Goal: Navigation & Orientation: Find specific page/section

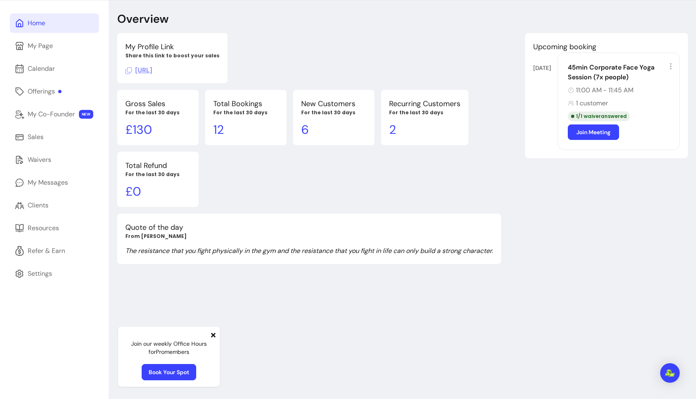
scroll to position [28, 0]
click at [41, 206] on div "Clients" at bounding box center [38, 205] width 21 height 10
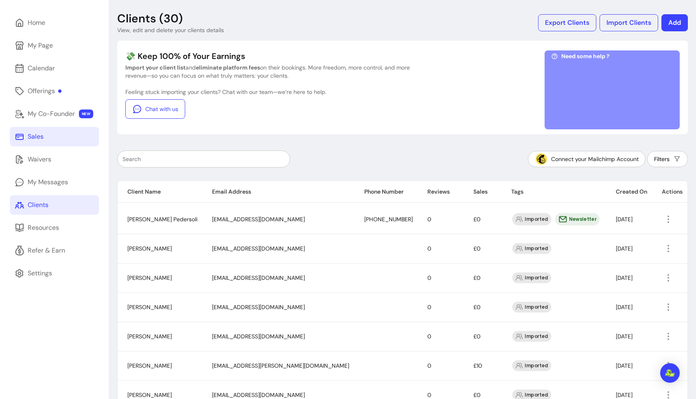
click at [50, 140] on link "Sales" at bounding box center [54, 137] width 89 height 20
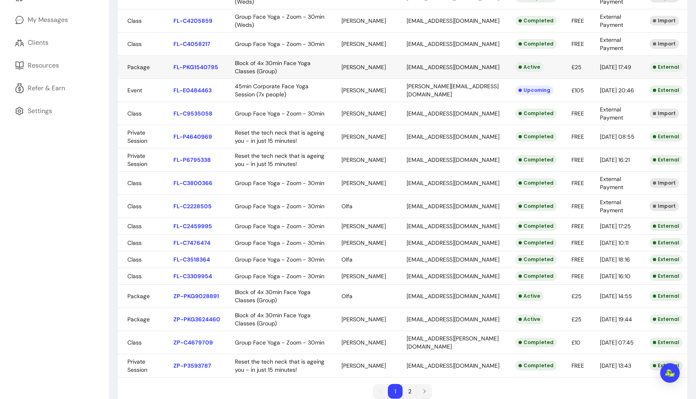
scroll to position [234, 0]
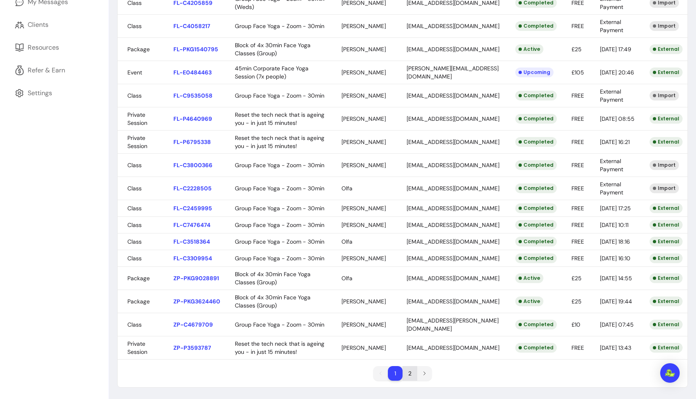
click at [353, 366] on li "2" at bounding box center [410, 374] width 15 height 15
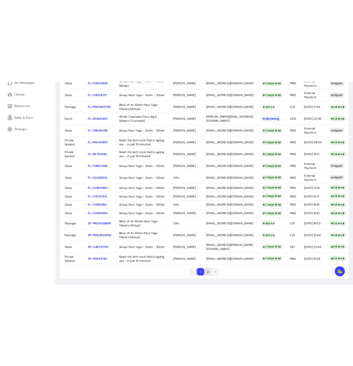
scroll to position [28, 0]
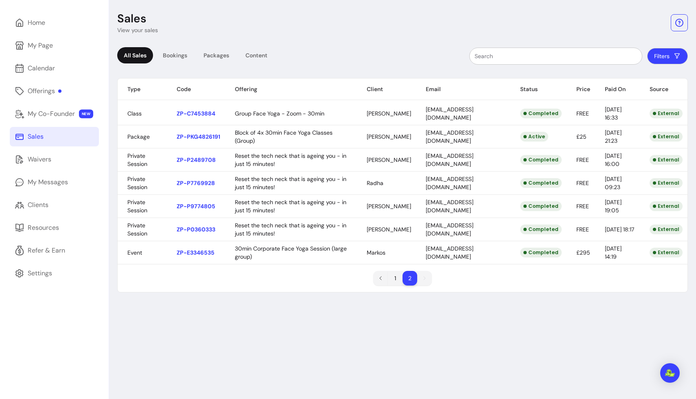
click at [353, 57] on button "Filters" at bounding box center [667, 56] width 41 height 16
click at [353, 366] on div "Sales View your sales All Sales Bookings Packages Content Filters Type Code Off…" at bounding box center [402, 199] width 587 height 399
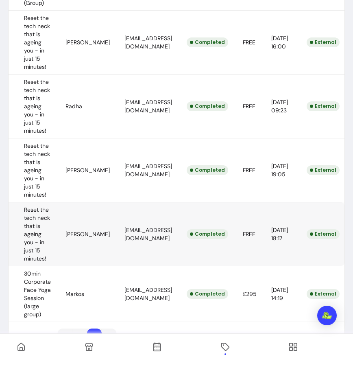
scroll to position [235, 0]
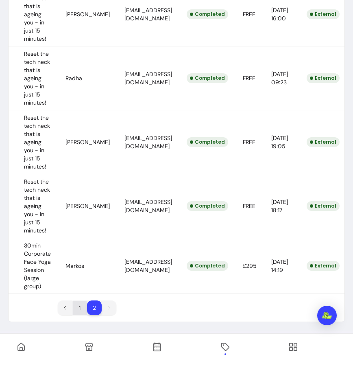
click at [73, 308] on li "1" at bounding box center [80, 308] width 14 height 14
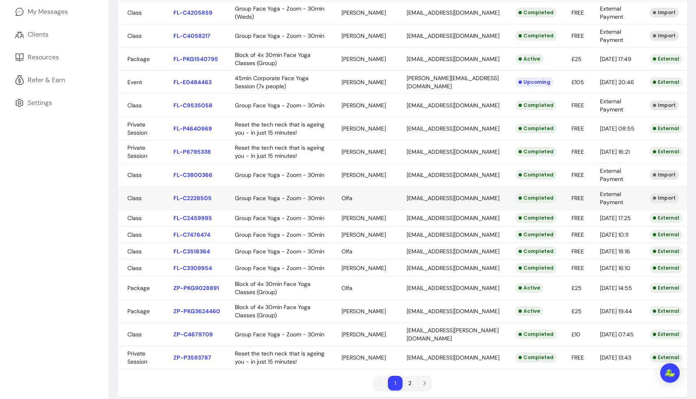
scroll to position [0, 0]
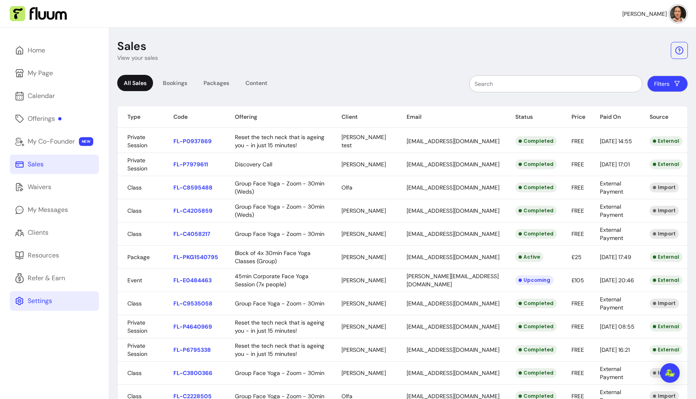
click at [52, 302] on link "Settings" at bounding box center [54, 302] width 89 height 20
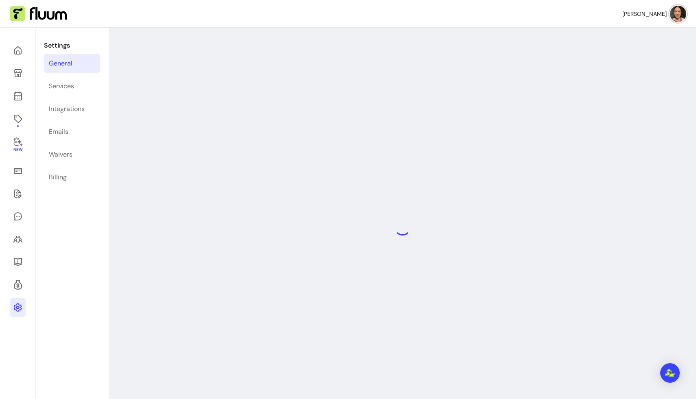
select select "**********"
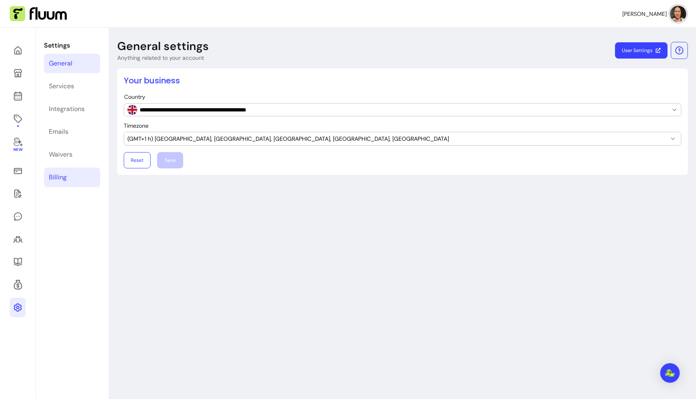
click at [62, 180] on div "Billing" at bounding box center [58, 178] width 18 height 10
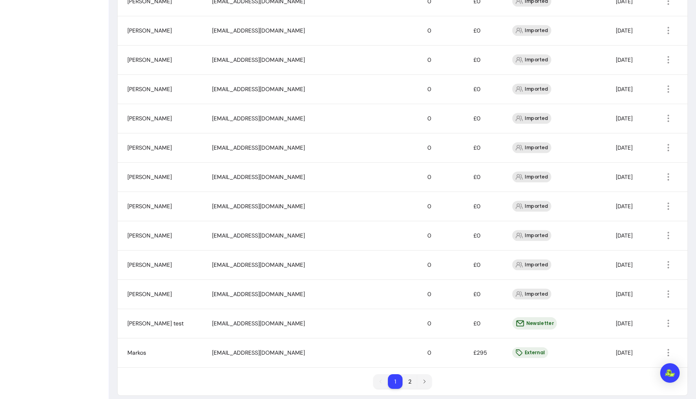
scroll to position [459, 0]
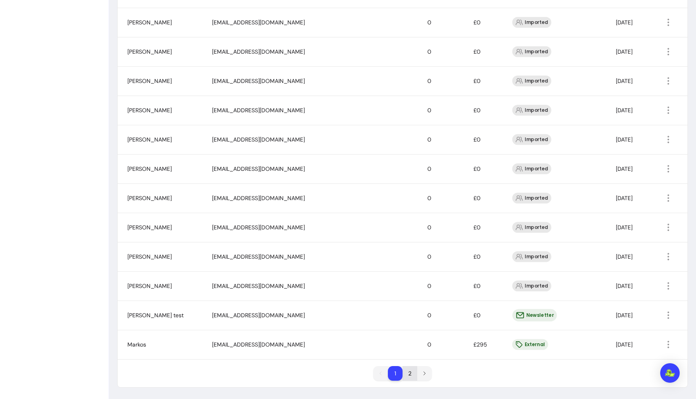
click at [353, 366] on li "2" at bounding box center [410, 374] width 15 height 15
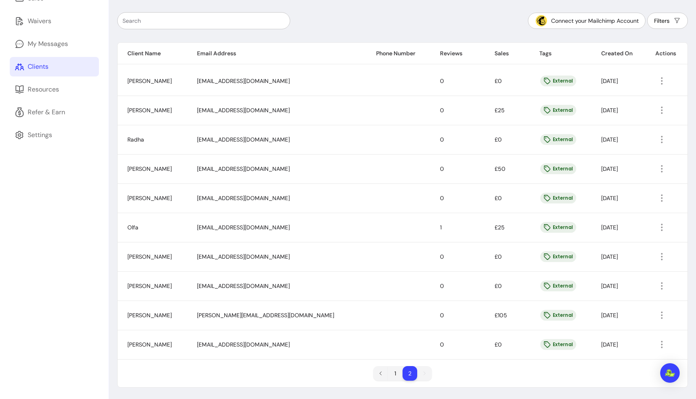
scroll to position [0, 0]
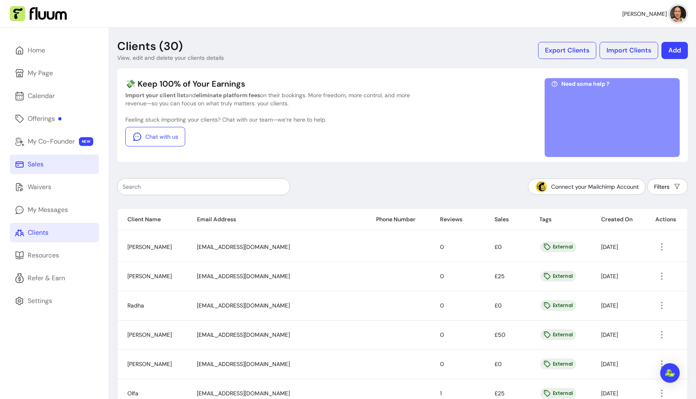
click at [48, 159] on link "Sales" at bounding box center [54, 165] width 89 height 20
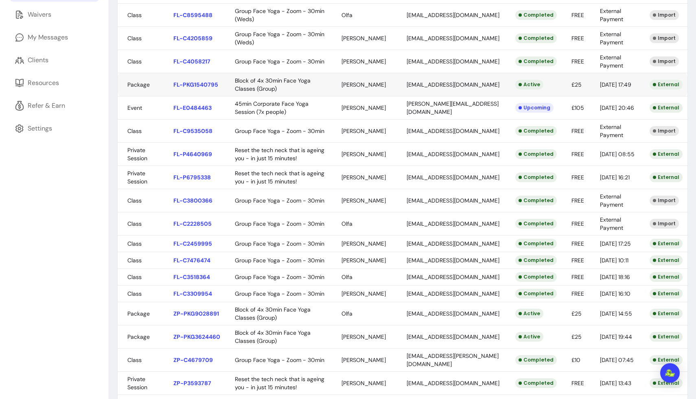
scroll to position [234, 0]
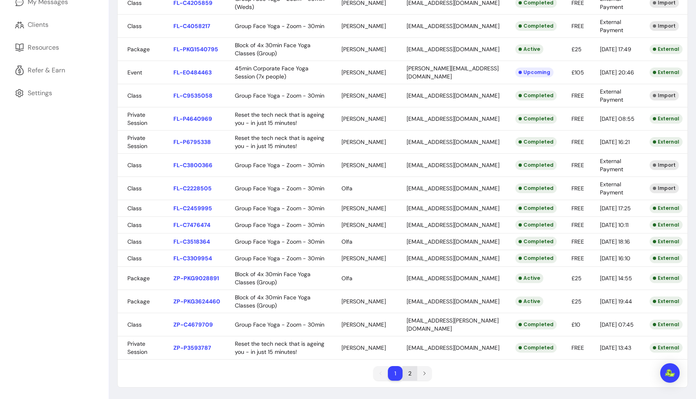
click at [353, 366] on li "2" at bounding box center [410, 374] width 15 height 15
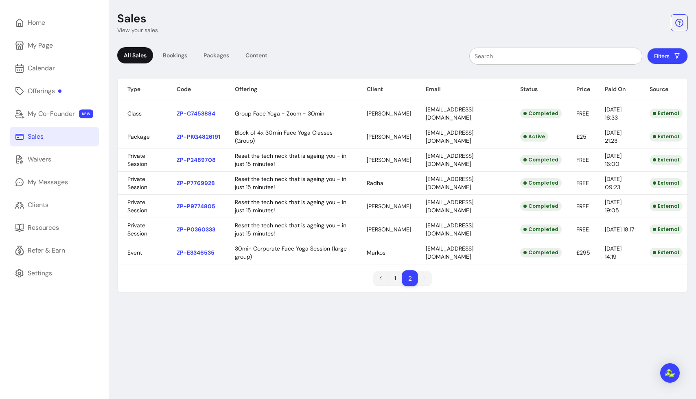
scroll to position [28, 0]
click at [353, 275] on li "1" at bounding box center [395, 278] width 15 height 15
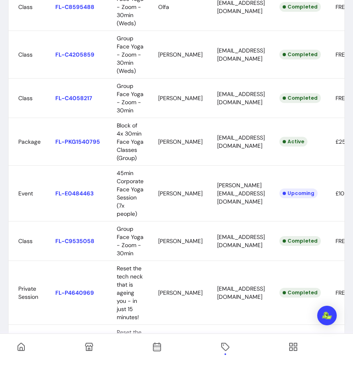
scroll to position [198, 0]
